Goal: Task Accomplishment & Management: Complete application form

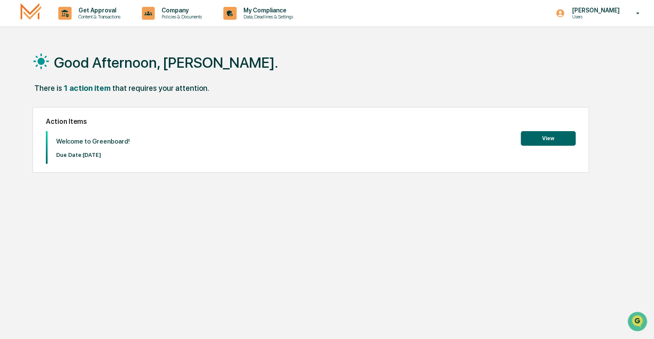
click at [547, 139] on button "View" at bounding box center [548, 138] width 55 height 15
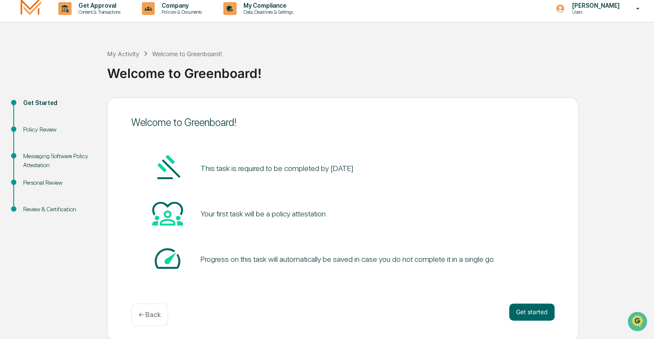
scroll to position [6, 0]
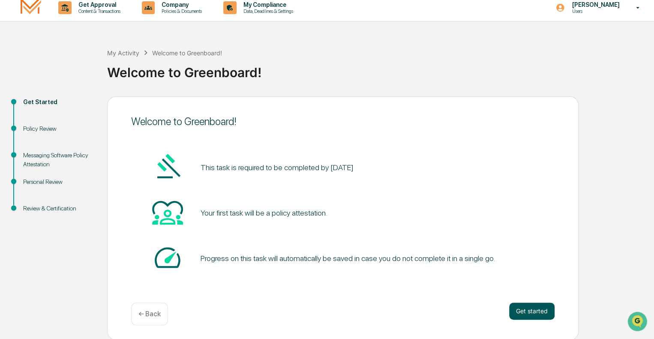
click at [536, 310] on button "Get started" at bounding box center [531, 311] width 45 height 17
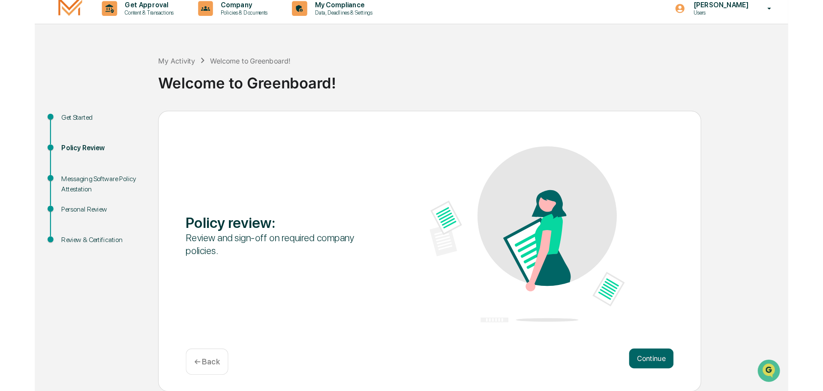
scroll to position [0, 0]
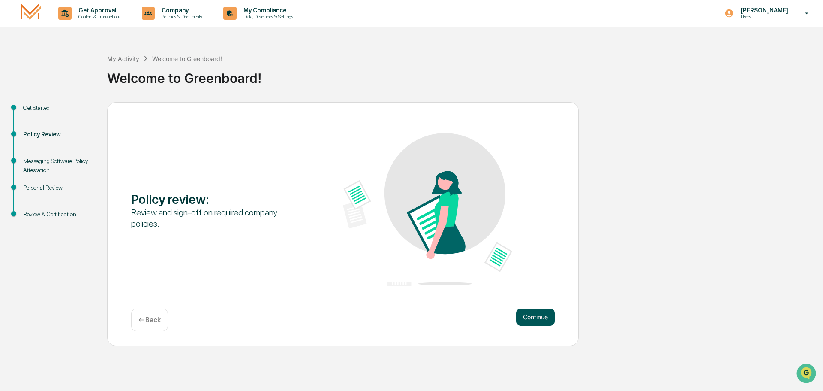
click at [531, 319] on button "Continue" at bounding box center [535, 316] width 39 height 17
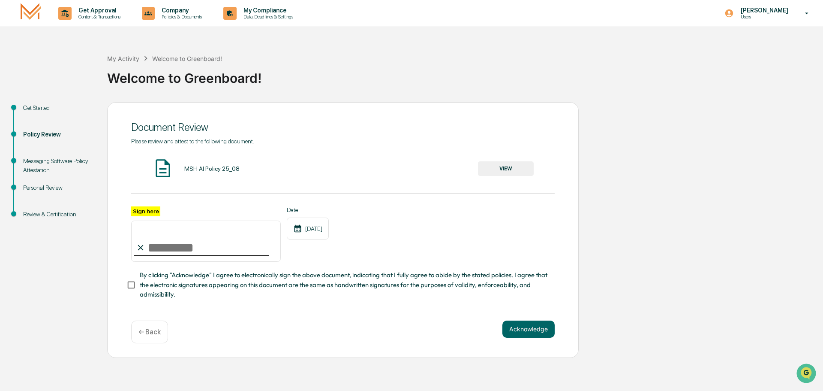
click at [514, 167] on button "VIEW" at bounding box center [506, 168] width 56 height 15
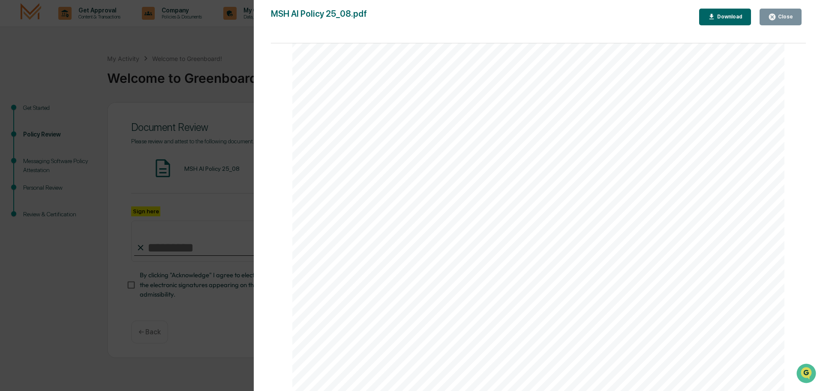
scroll to position [1640, 0]
click at [654, 17] on div "Download" at bounding box center [729, 17] width 27 height 6
click at [654, 20] on div "Close" at bounding box center [785, 17] width 17 height 6
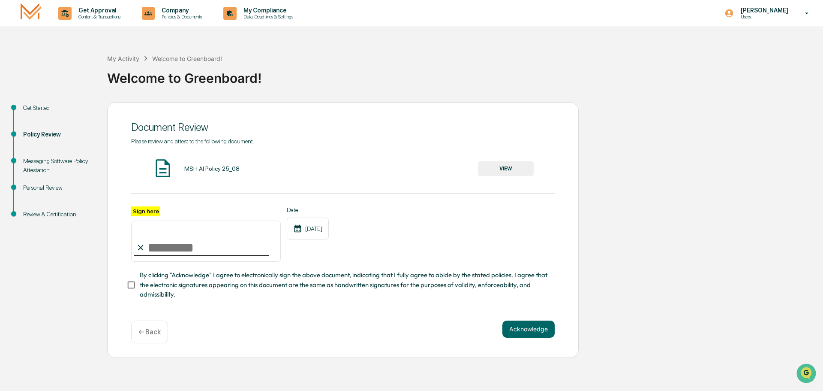
click at [171, 250] on input "Sign here" at bounding box center [206, 240] width 150 height 41
type input "**********"
click at [524, 332] on button "Acknowledge" at bounding box center [529, 328] width 52 height 17
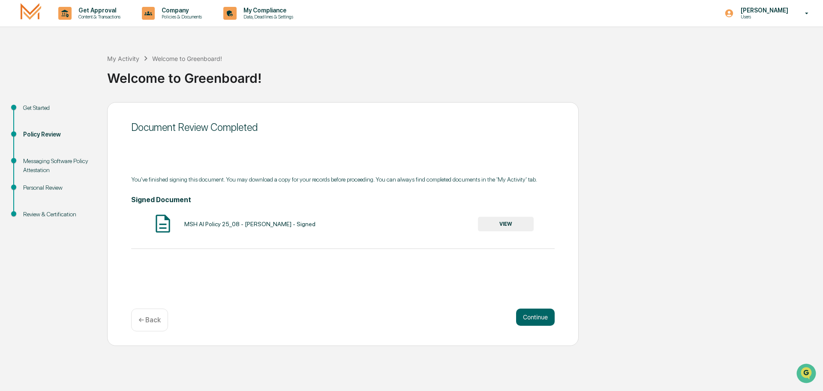
click at [508, 225] on button "VIEW" at bounding box center [506, 224] width 56 height 15
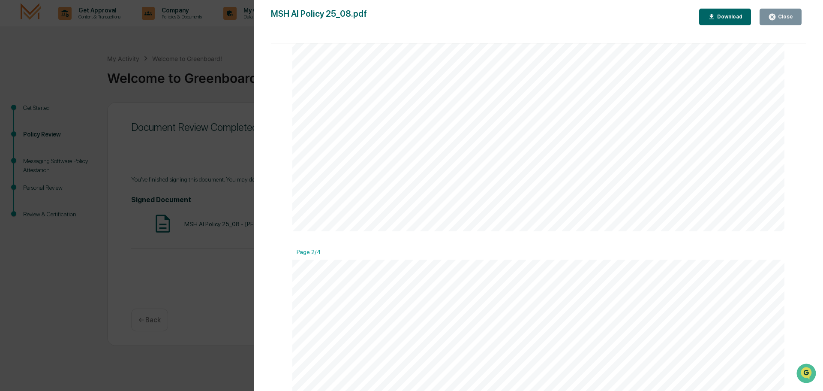
scroll to position [0, 0]
click at [654, 12] on button "Download" at bounding box center [725, 17] width 52 height 17
click at [654, 19] on div "Close" at bounding box center [785, 17] width 17 height 6
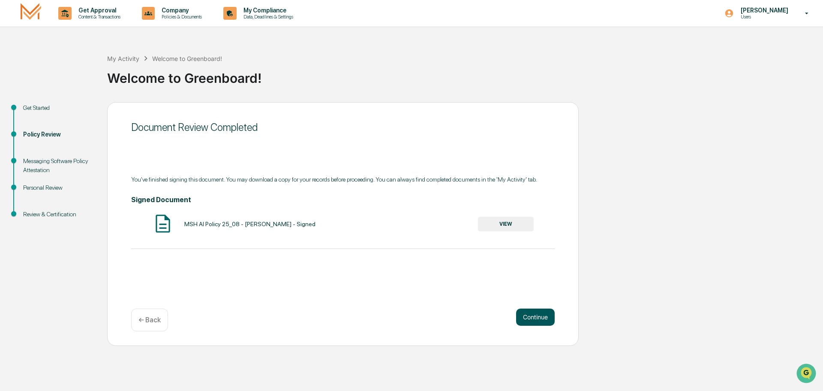
click at [534, 315] on button "Continue" at bounding box center [535, 316] width 39 height 17
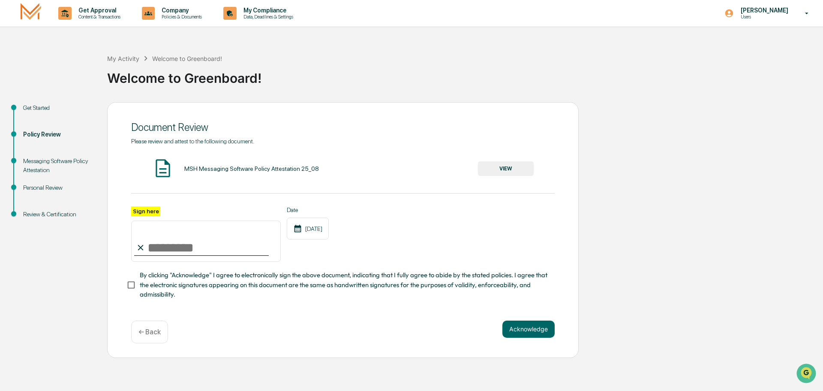
click at [511, 167] on button "VIEW" at bounding box center [506, 168] width 56 height 15
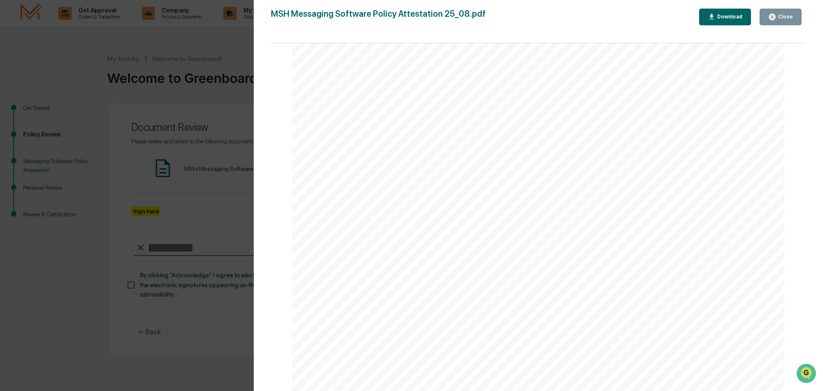
scroll to position [1640, 0]
click at [654, 25] on div "MSH Messaging Software Policy Attestation 25_08.pdf Close Download Page 1/3 Mes…" at bounding box center [538, 204] width 535 height 391
click at [654, 15] on div "Close" at bounding box center [785, 17] width 17 height 6
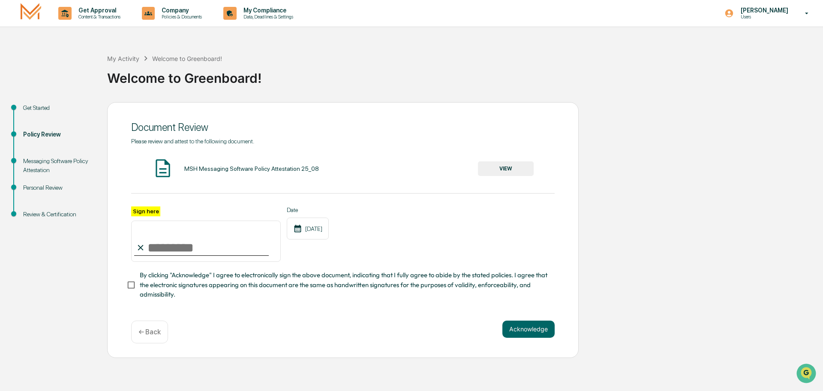
click at [191, 252] on input "Sign here" at bounding box center [206, 240] width 150 height 41
type input "**********"
click at [528, 331] on button "Acknowledge" at bounding box center [529, 328] width 52 height 17
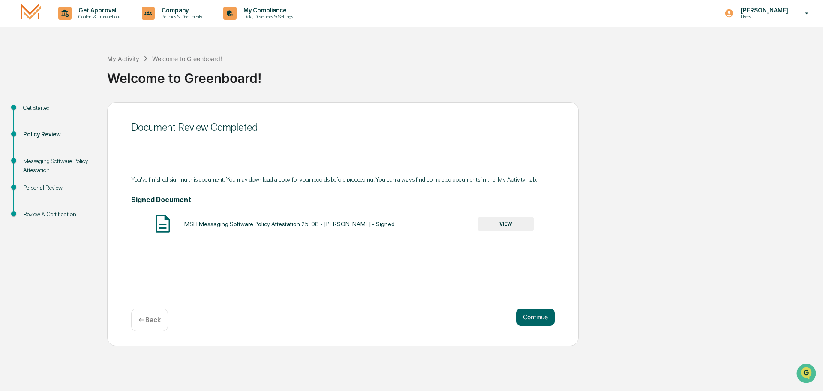
click at [506, 221] on button "VIEW" at bounding box center [506, 224] width 56 height 15
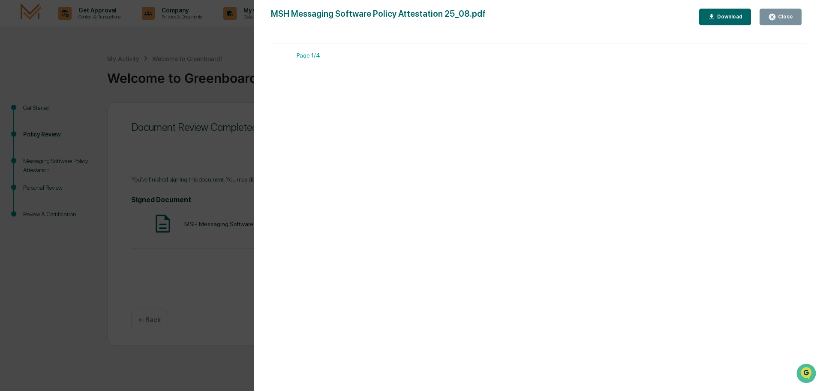
click at [654, 15] on div "Download" at bounding box center [729, 17] width 27 height 6
click at [654, 15] on button "Close" at bounding box center [781, 17] width 42 height 17
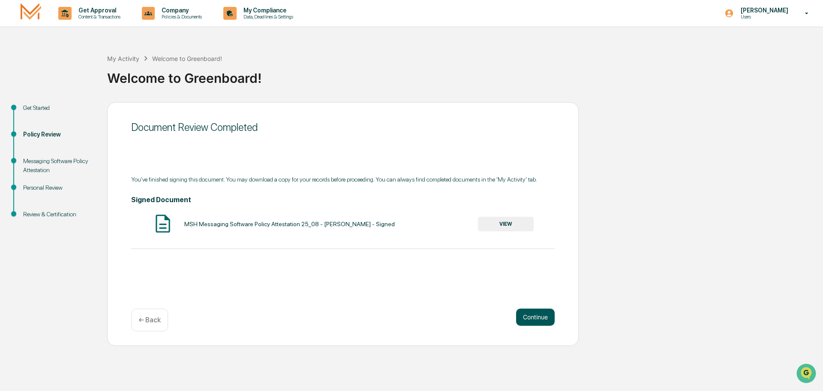
click at [533, 317] on button "Continue" at bounding box center [535, 316] width 39 height 17
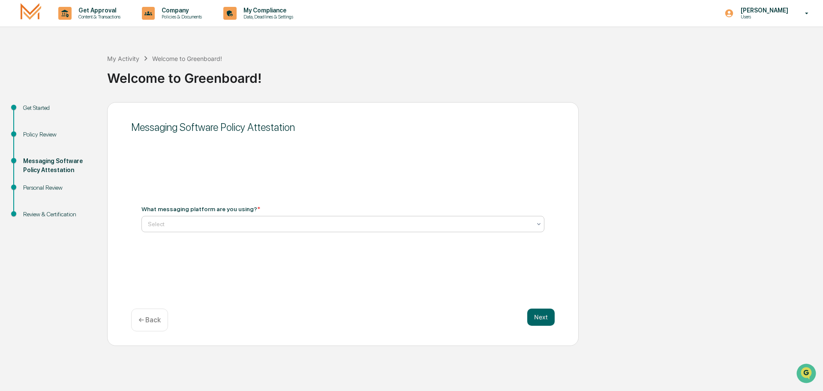
click at [277, 221] on div at bounding box center [339, 224] width 383 height 9
click at [370, 231] on div "Select" at bounding box center [343, 224] width 403 height 16
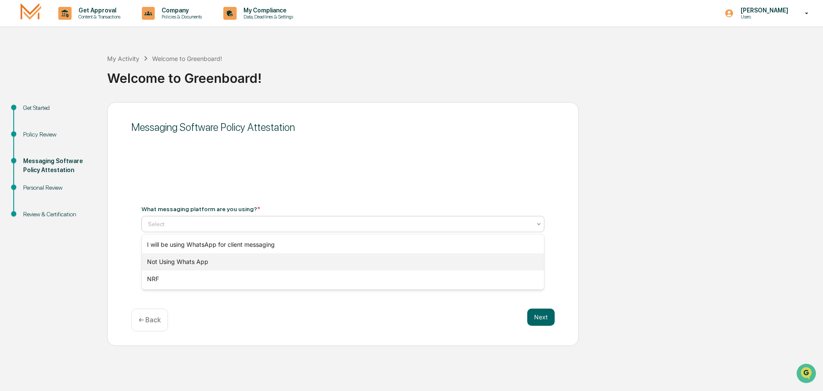
click at [182, 261] on div "Not Using Whats App" at bounding box center [343, 261] width 402 height 17
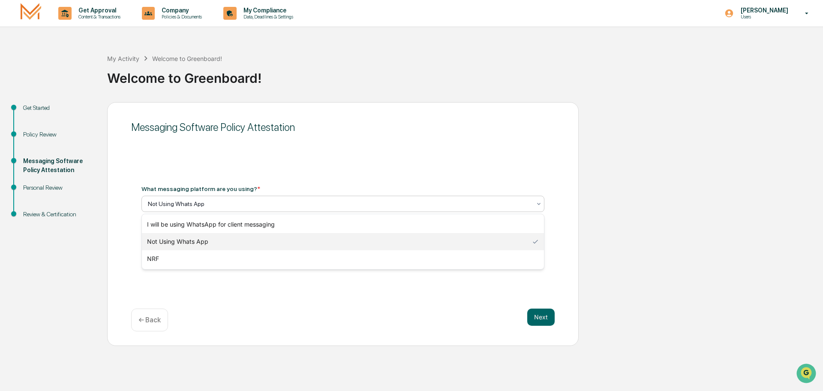
click at [249, 196] on div "Not Using Whats App" at bounding box center [343, 204] width 403 height 16
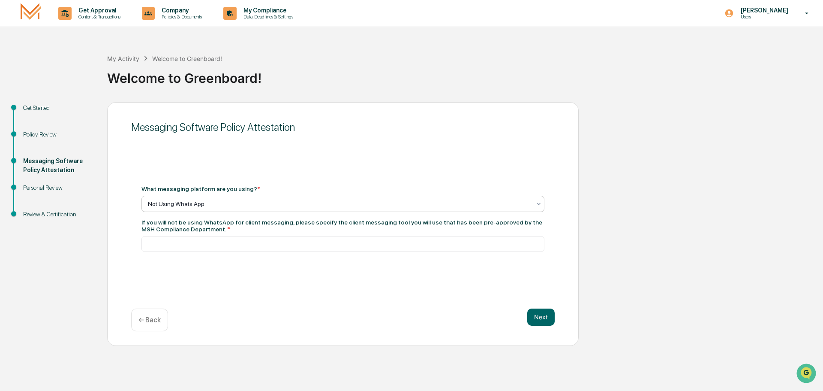
click at [248, 201] on div at bounding box center [339, 203] width 383 height 9
click at [236, 245] on input at bounding box center [343, 244] width 403 height 16
type input "**********"
click at [323, 205] on div at bounding box center [339, 203] width 383 height 9
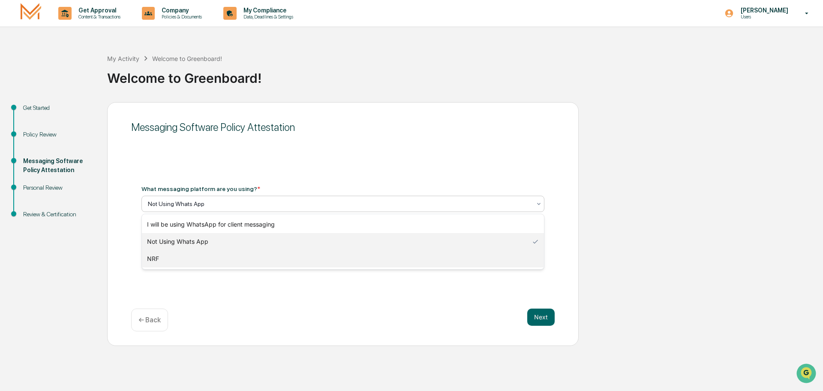
click at [218, 255] on div "NRF" at bounding box center [343, 258] width 402 height 17
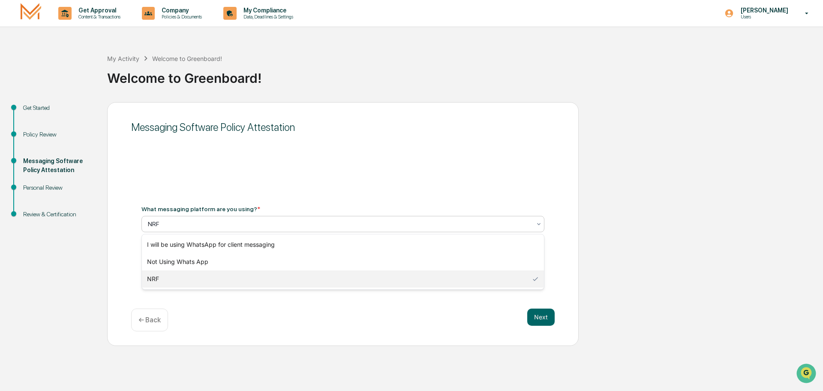
click at [251, 221] on div at bounding box center [339, 224] width 383 height 9
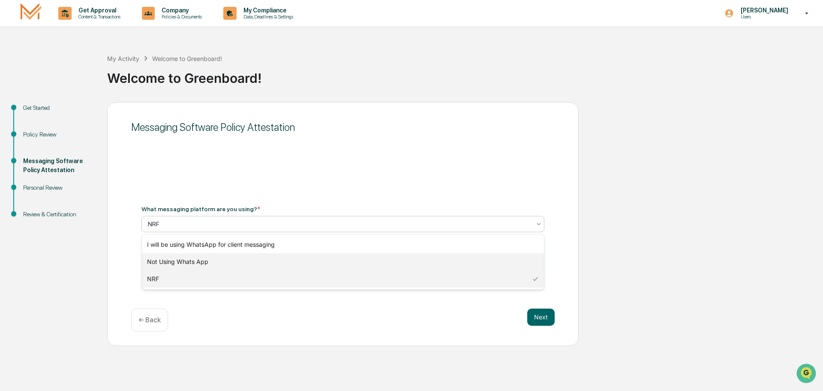
click at [237, 262] on div "Not Using Whats App" at bounding box center [343, 261] width 402 height 17
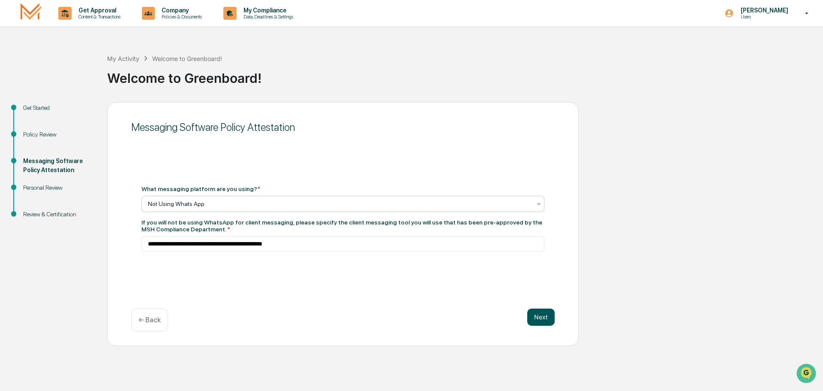
click at [542, 318] on button "Next" at bounding box center [541, 316] width 27 height 17
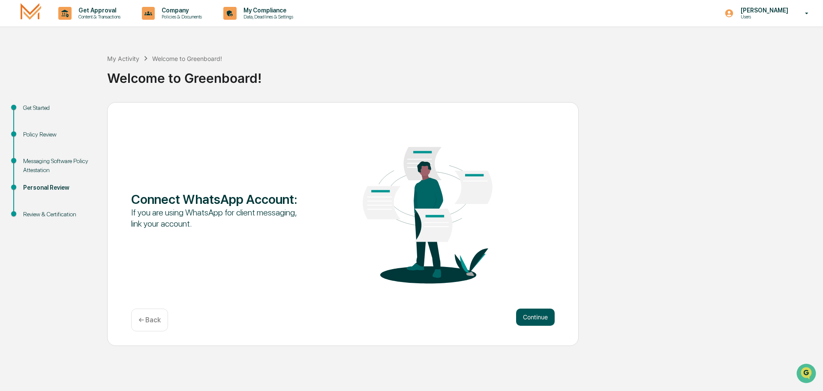
click at [531, 317] on button "Continue" at bounding box center [535, 316] width 39 height 17
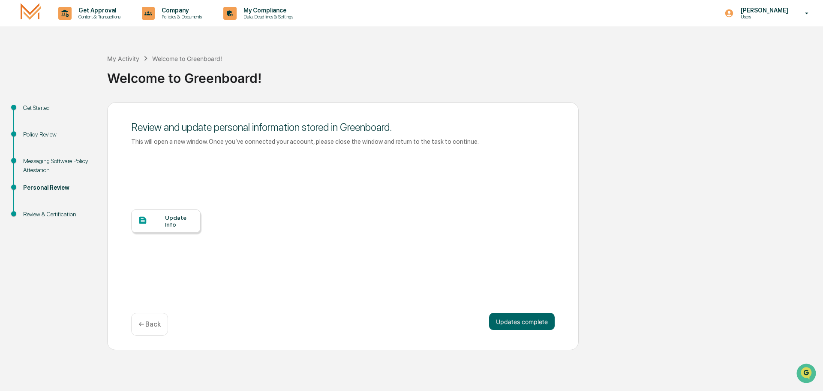
click at [169, 220] on div "Update Info" at bounding box center [179, 221] width 29 height 14
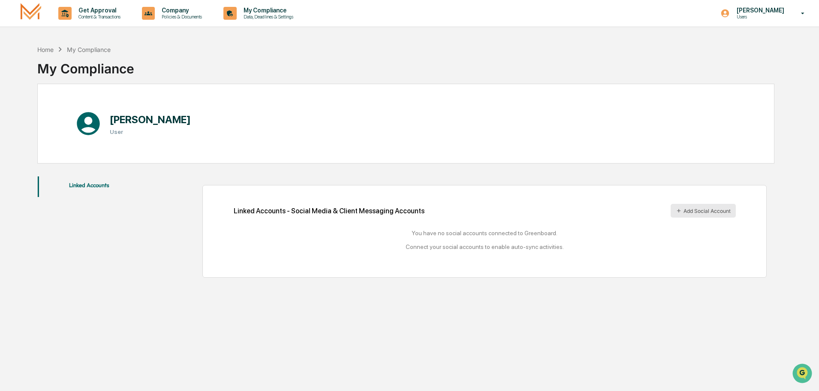
click at [689, 212] on button "Add Social Account" at bounding box center [703, 211] width 65 height 14
click at [48, 47] on div "Home" at bounding box center [45, 49] width 16 height 7
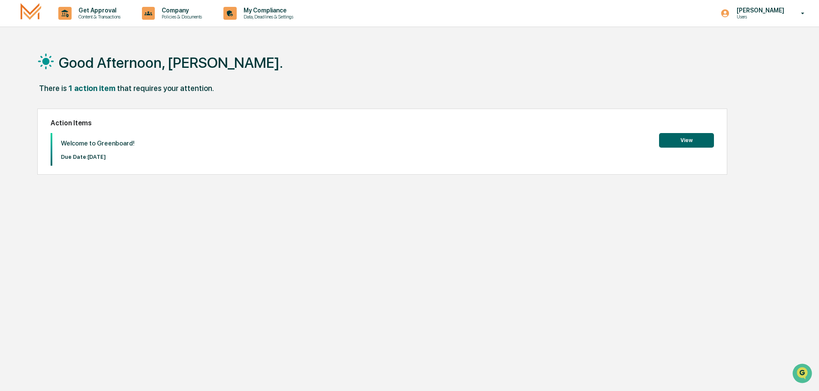
click at [686, 140] on button "View" at bounding box center [686, 140] width 55 height 15
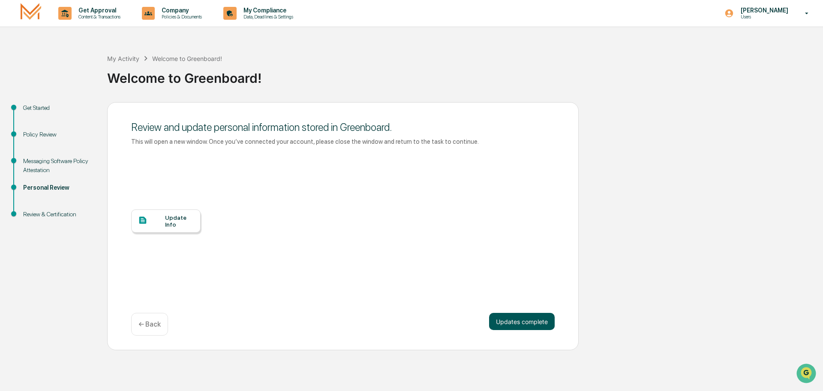
click at [521, 322] on button "Updates complete" at bounding box center [522, 321] width 66 height 17
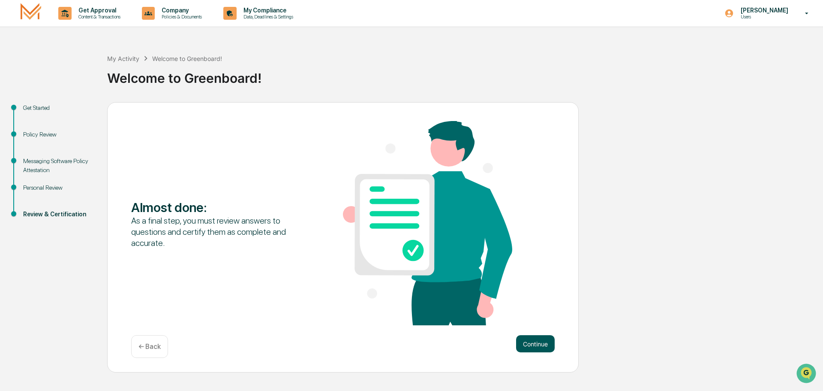
click at [535, 346] on button "Continue" at bounding box center [535, 343] width 39 height 17
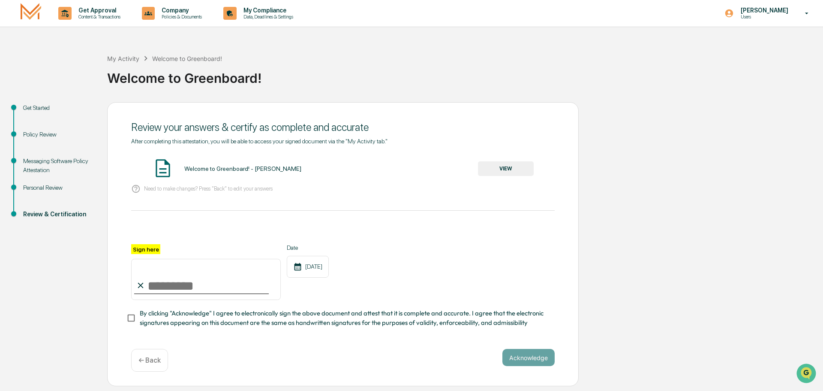
click at [199, 290] on input "Sign here" at bounding box center [206, 279] width 150 height 41
type input "**********"
click at [536, 357] on button "Acknowledge" at bounding box center [529, 357] width 52 height 17
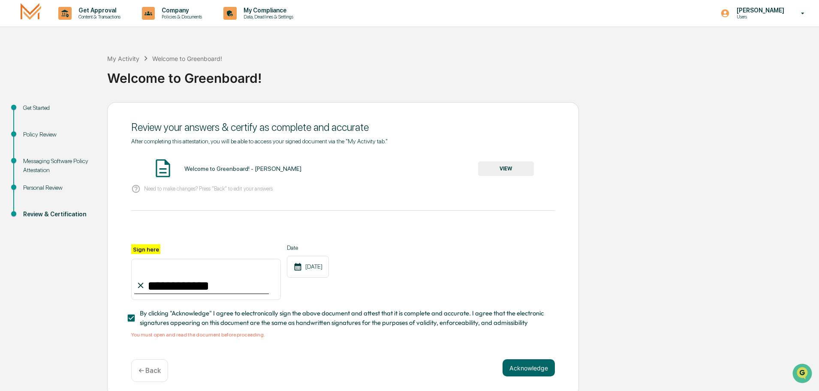
click at [506, 169] on button "VIEW" at bounding box center [506, 168] width 56 height 15
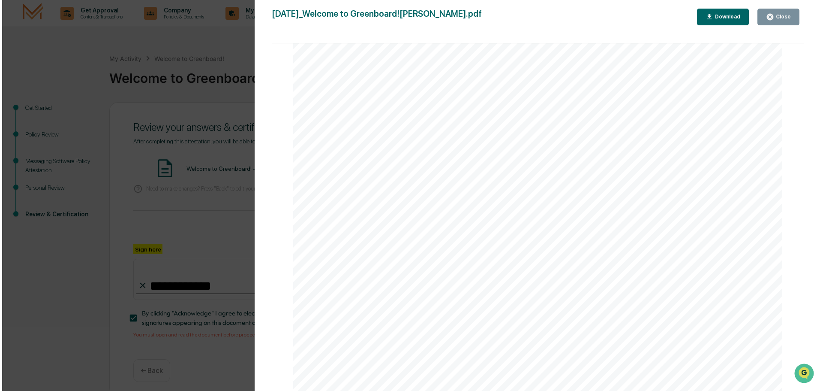
scroll to position [613, 0]
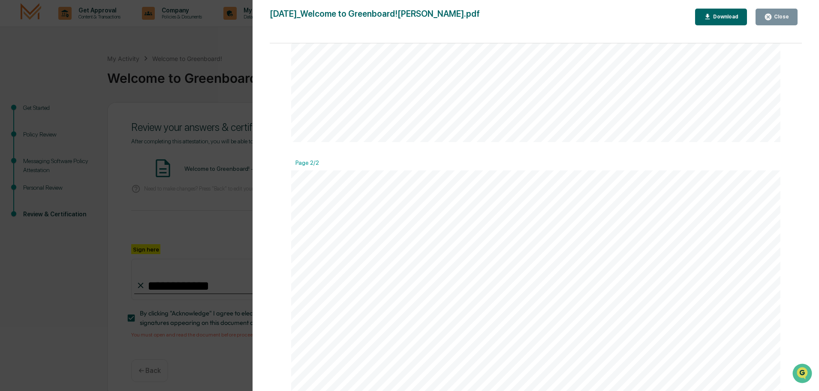
click at [726, 18] on div "Download" at bounding box center [724, 17] width 27 height 6
click at [787, 15] on div "Close" at bounding box center [780, 17] width 17 height 6
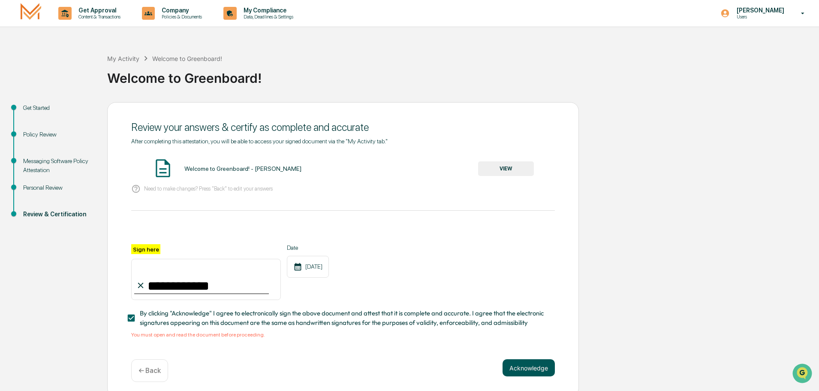
click at [520, 368] on button "Acknowledge" at bounding box center [529, 367] width 52 height 17
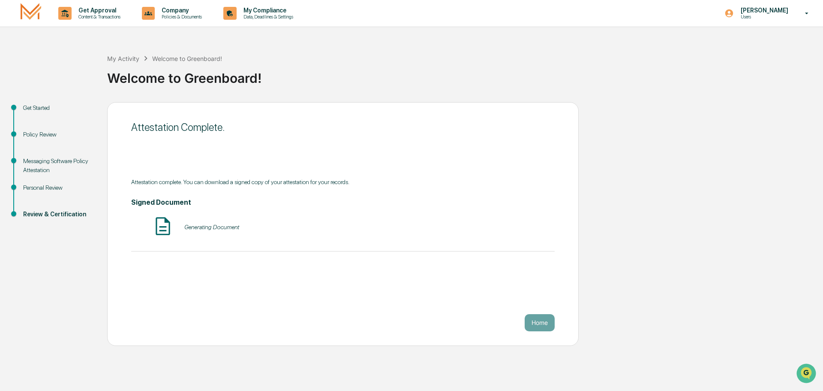
click at [173, 229] on img at bounding box center [162, 225] width 21 height 21
click at [166, 228] on img at bounding box center [162, 225] width 21 height 21
click at [239, 173] on div "Attestation Complete. Attestation complete. You can download a signed copy of y…" at bounding box center [343, 224] width 472 height 244
drag, startPoint x: 342, startPoint y: 255, endPoint x: 482, endPoint y: 309, distance: 149.9
click at [343, 255] on div "Attestation complete. You can download a signed copy of your attestation for yo…" at bounding box center [343, 221] width 424 height 86
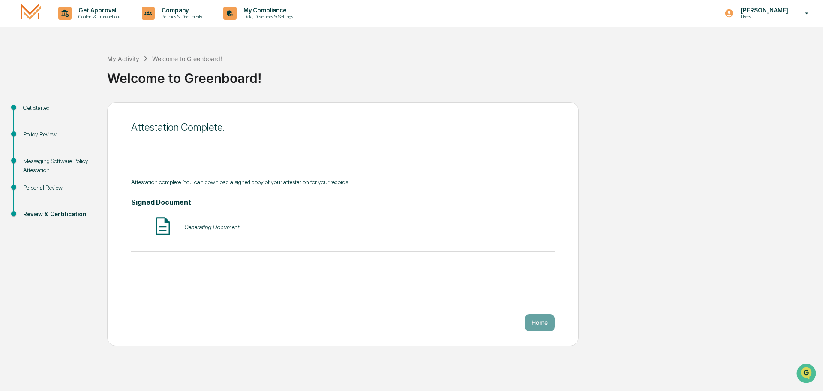
click at [165, 222] on img at bounding box center [162, 225] width 21 height 21
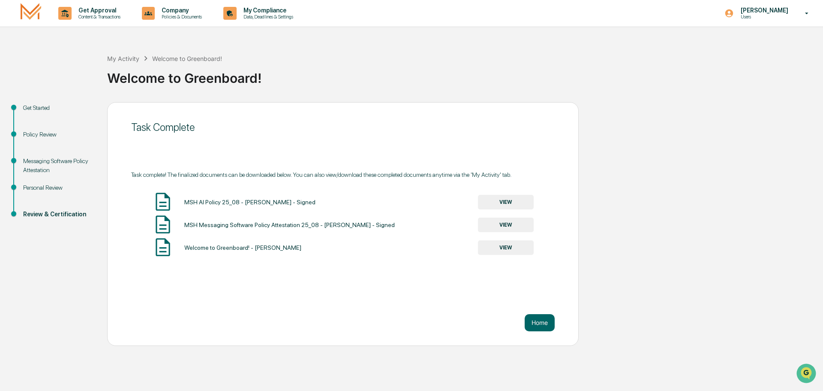
click at [503, 247] on button "VIEW" at bounding box center [506, 247] width 56 height 15
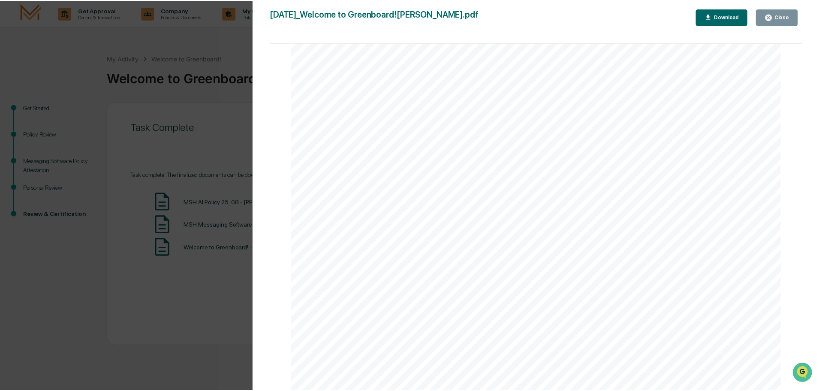
scroll to position [212, 0]
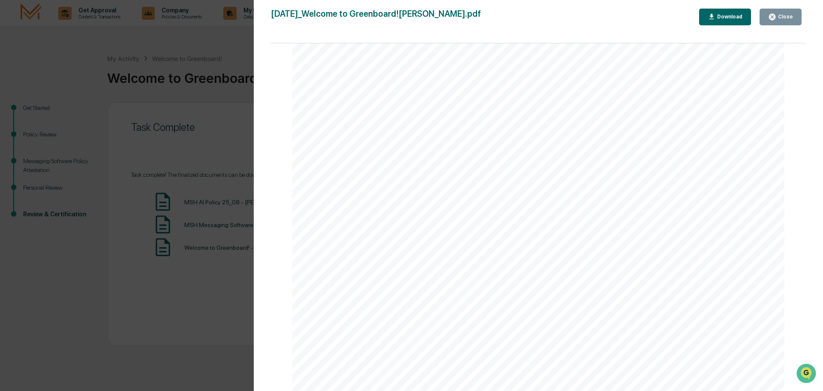
click at [775, 12] on button "Close" at bounding box center [781, 17] width 42 height 17
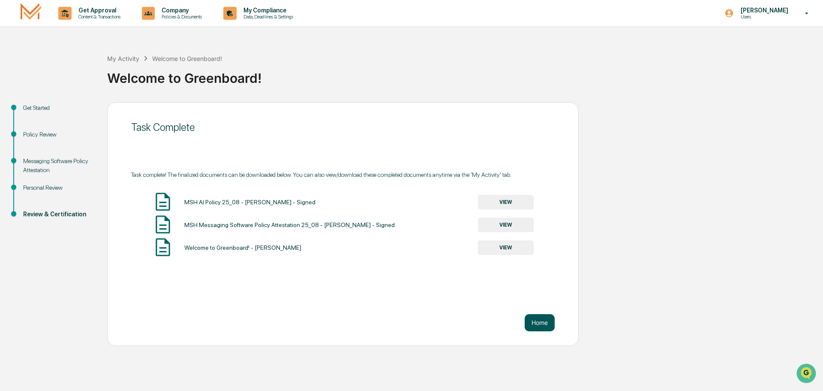
click at [542, 322] on button "Home" at bounding box center [540, 322] width 30 height 17
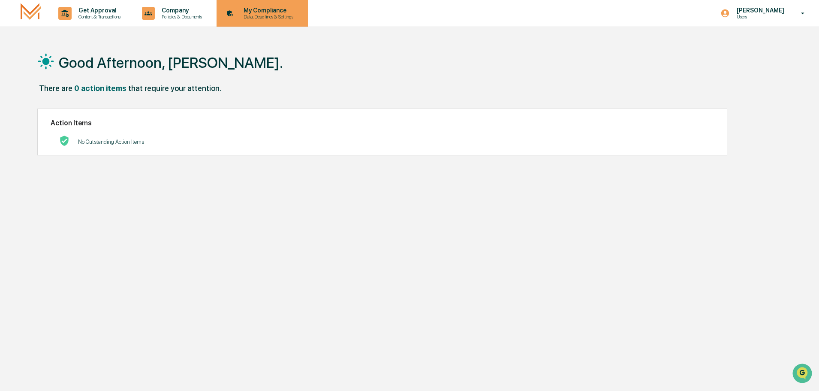
click at [270, 11] on p "My Compliance" at bounding box center [267, 10] width 61 height 7
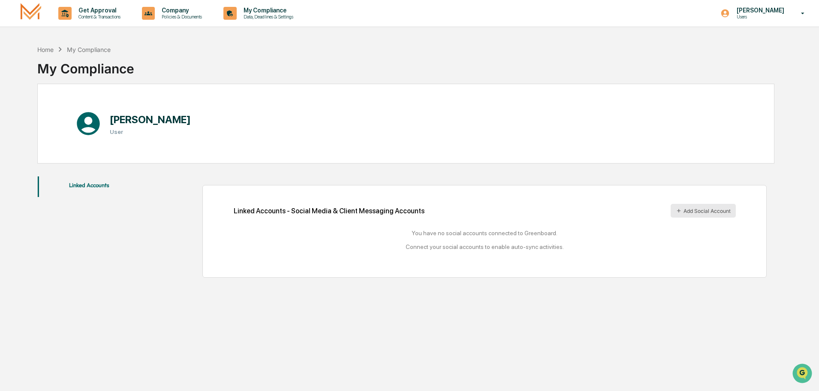
click at [678, 210] on icon at bounding box center [678, 210] width 3 height 3
click at [800, 12] on icon at bounding box center [803, 13] width 15 height 8
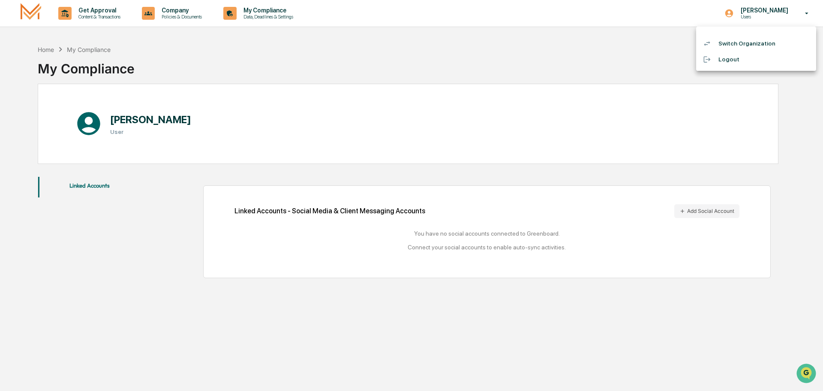
click at [388, 175] on div at bounding box center [411, 195] width 823 height 391
